Goal: Communication & Community: Connect with others

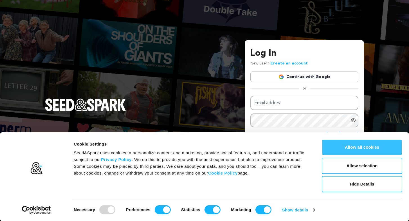
click at [342, 147] on button "Allow all cookies" at bounding box center [362, 147] width 80 height 16
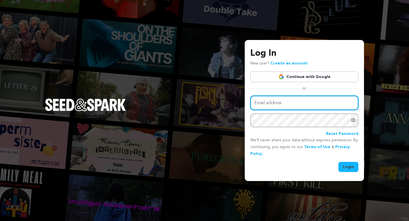
click at [306, 103] on input "Email address" at bounding box center [304, 103] width 108 height 14
type input "[EMAIL_ADDRESS][DOMAIN_NAME]"
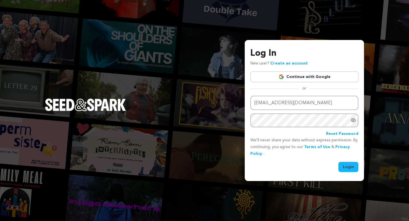
click at [350, 167] on button "Login" at bounding box center [348, 167] width 20 height 10
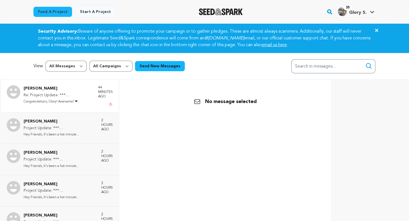
click at [80, 91] on p "[PERSON_NAME]" at bounding box center [58, 88] width 69 height 7
click at [80, 91] on p "Adina Taubman" at bounding box center [58, 88] width 69 height 7
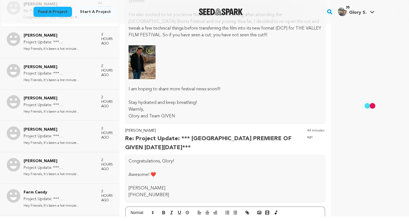
scroll to position [5856, 0]
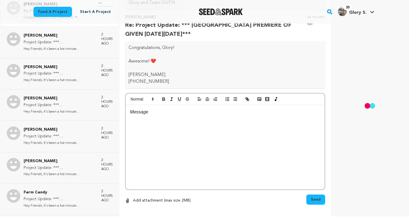
click at [171, 111] on div at bounding box center [225, 147] width 199 height 84
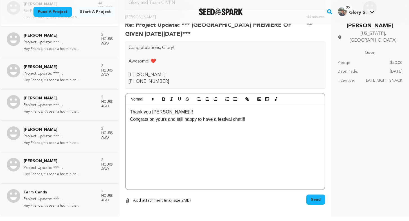
click at [315, 197] on span "Send" at bounding box center [316, 200] width 10 height 6
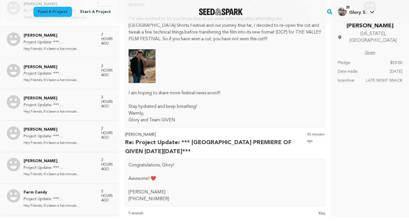
scroll to position [5741, 0]
